Goal: Task Accomplishment & Management: Complete application form

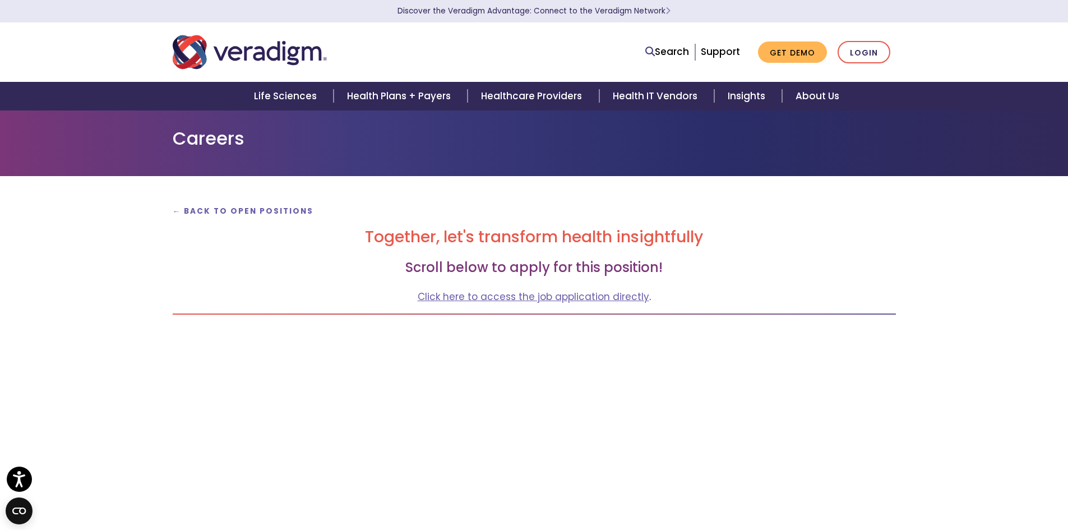
click at [284, 205] on p "← Back to Open Positions" at bounding box center [534, 210] width 723 height 15
click at [276, 206] on strong "← Back to Open Positions" at bounding box center [243, 211] width 141 height 11
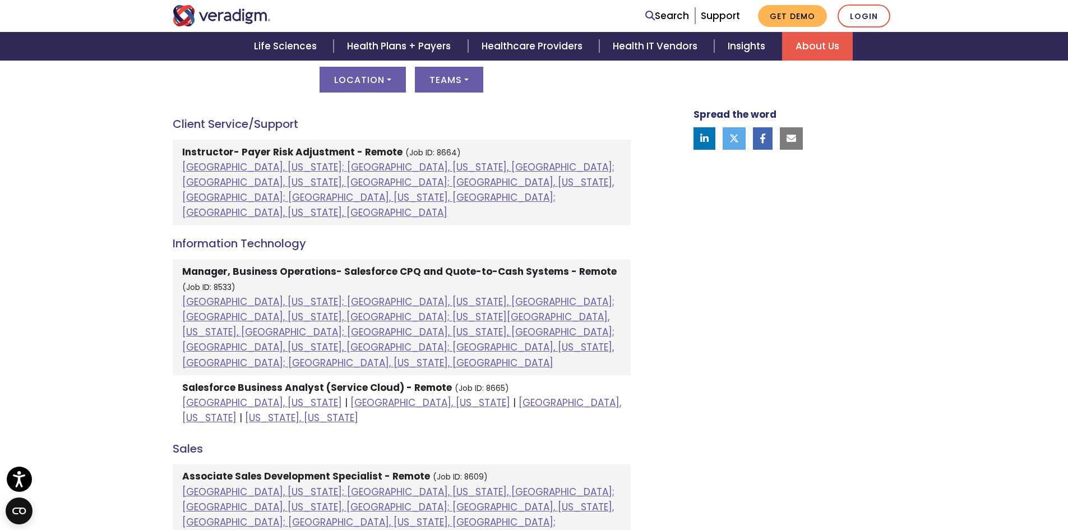
scroll to position [654, 0]
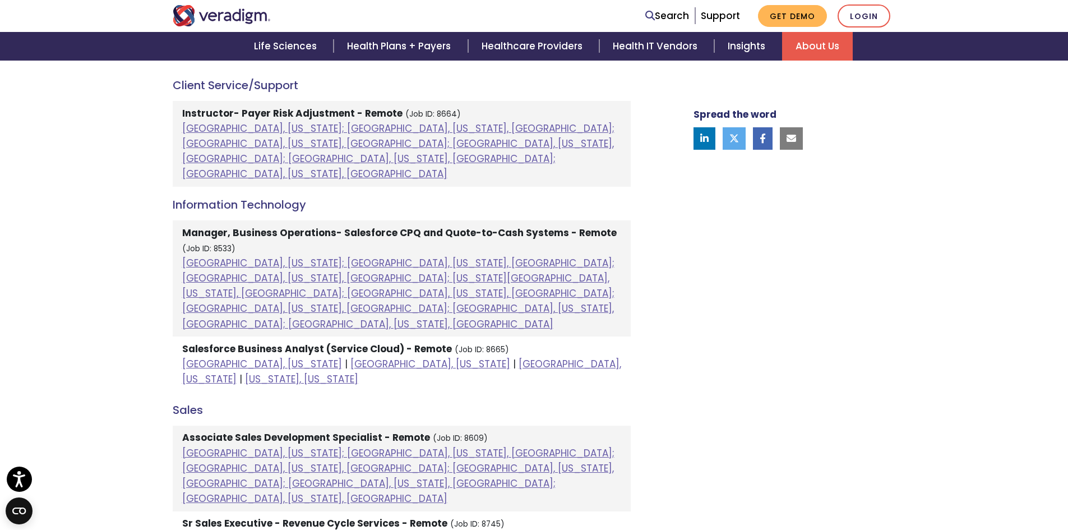
click at [164, 283] on div "Open Positions United States Asia United States Location All Atlanta, Georgia; …" at bounding box center [401, 441] width 475 height 1038
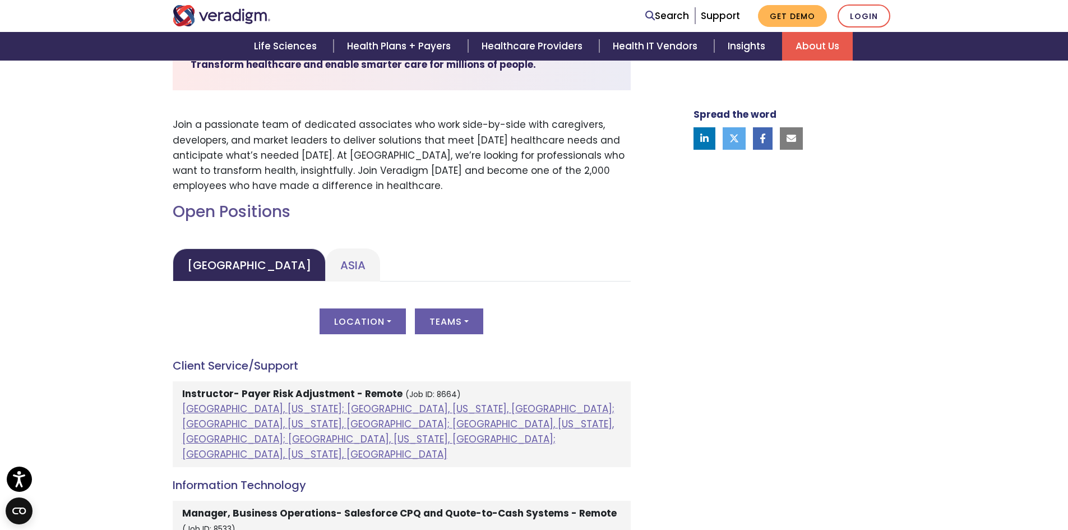
click at [175, 361] on h4 "Client Service/Support" at bounding box center [402, 365] width 458 height 13
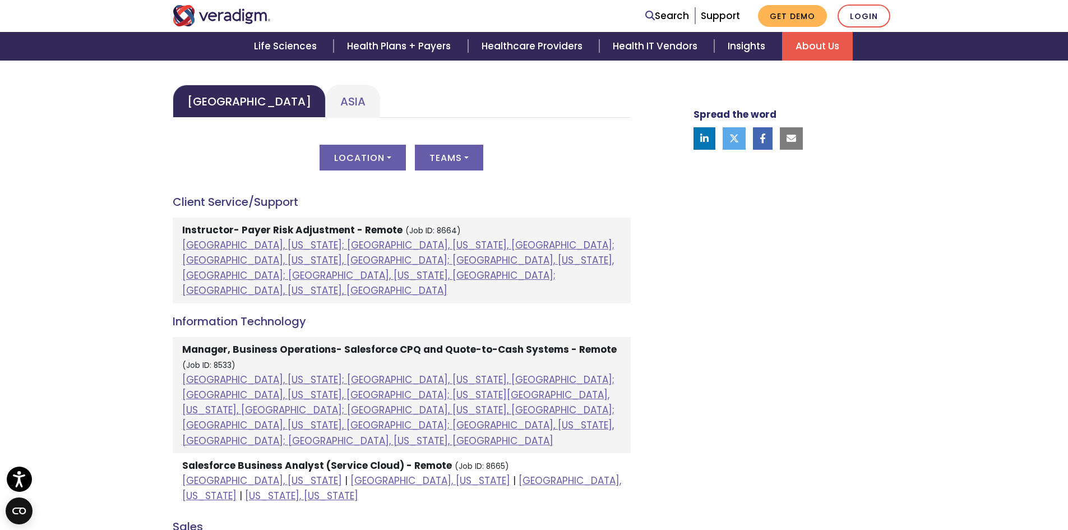
scroll to position [747, 0]
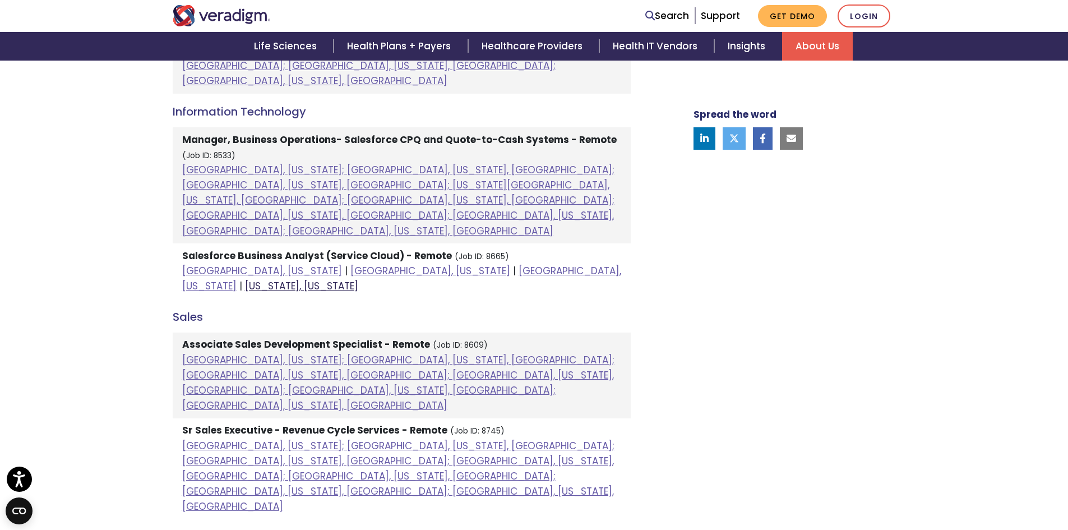
click at [358, 279] on link "Washington, District of Columbia" at bounding box center [301, 285] width 113 height 13
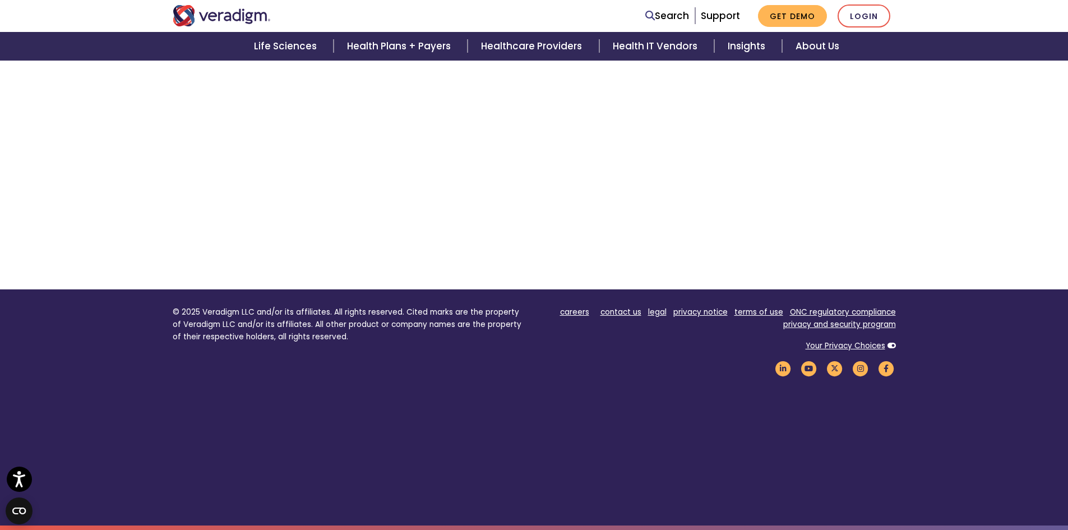
scroll to position [258, 0]
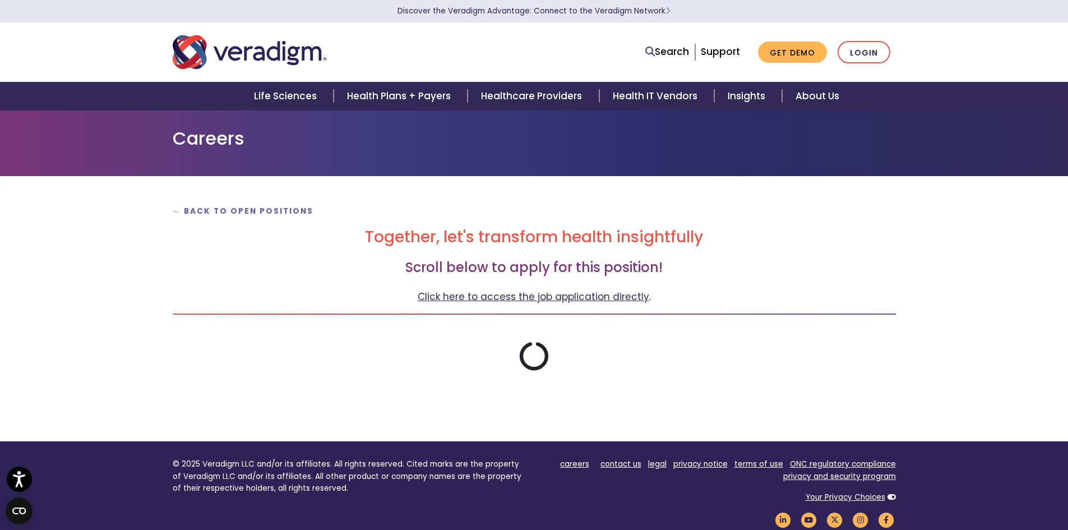
click at [520, 293] on link "Click here to access the job application directly" at bounding box center [534, 296] width 232 height 13
